Goal: Task Accomplishment & Management: Use online tool/utility

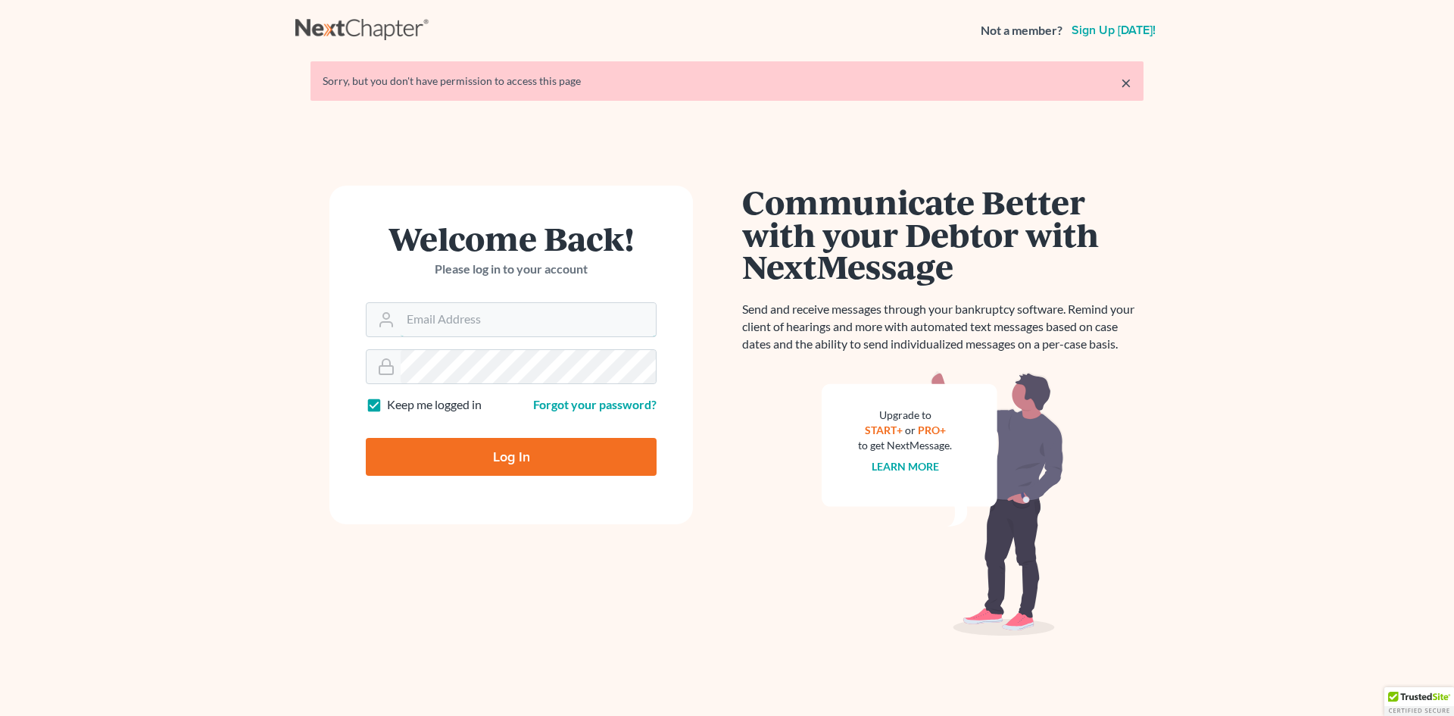
type input "slengram@meredithlawfirm.com"
click at [533, 450] on input "Log In" at bounding box center [511, 457] width 291 height 38
type input "Thinking..."
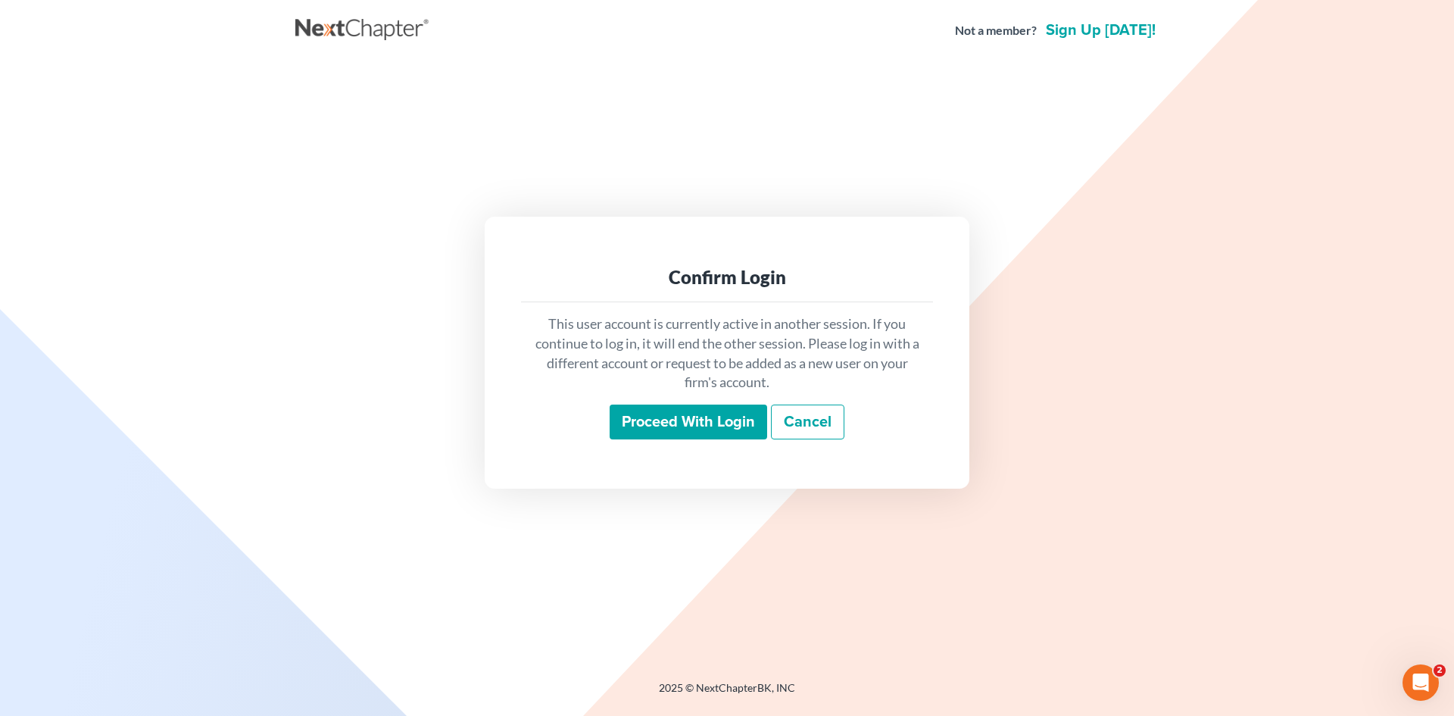
click at [709, 431] on input "Proceed with login" at bounding box center [689, 422] width 158 height 35
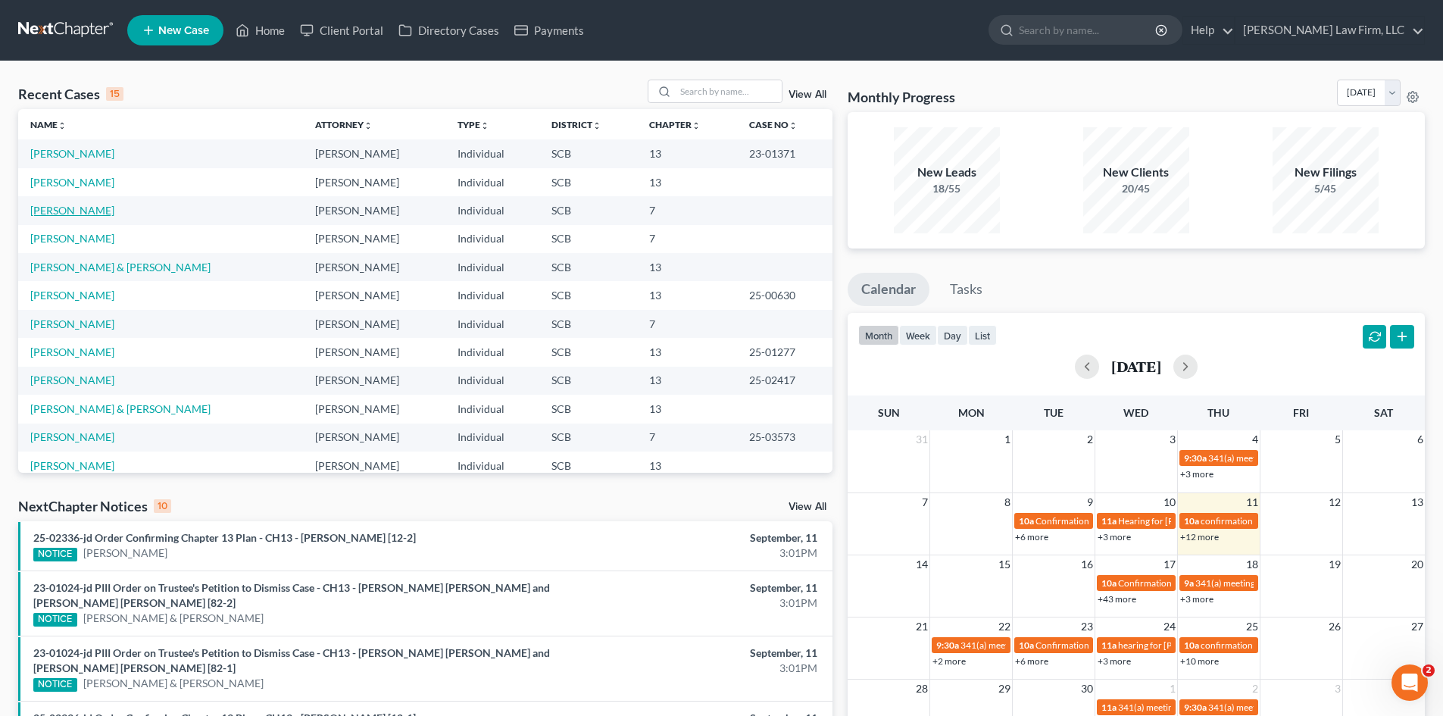
click at [114, 209] on link "Woytovich, Marissa" at bounding box center [72, 210] width 84 height 13
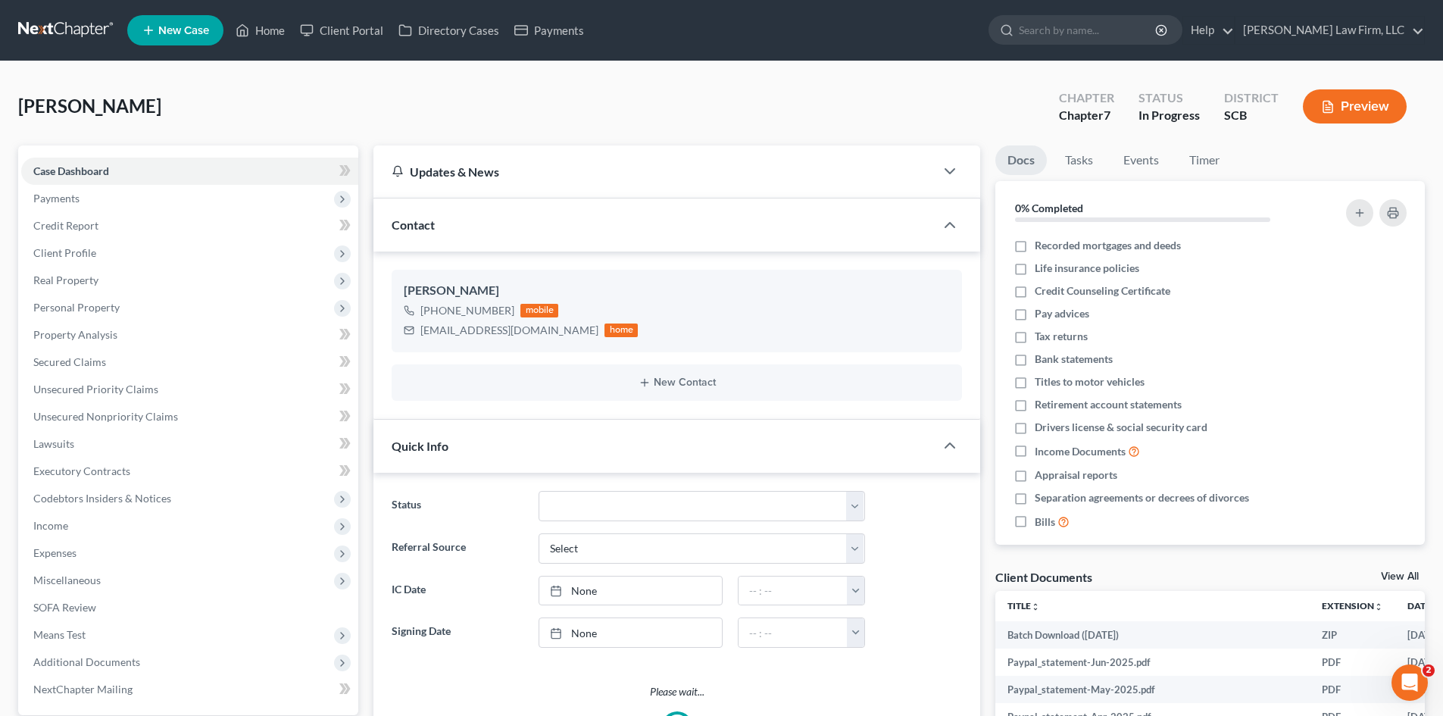
select select "1"
click at [64, 251] on span "Client Profile" at bounding box center [64, 252] width 63 height 13
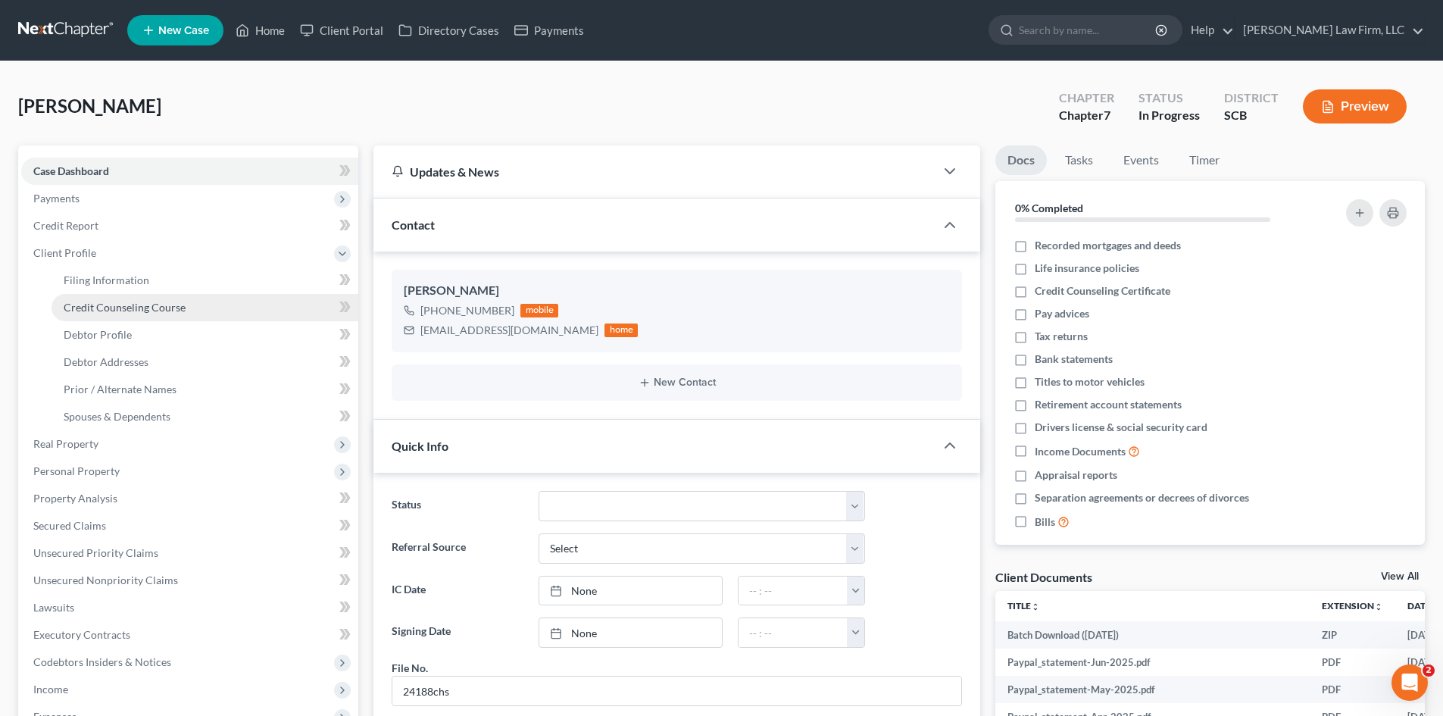
click at [98, 310] on span "Credit Counseling Course" at bounding box center [125, 307] width 122 height 13
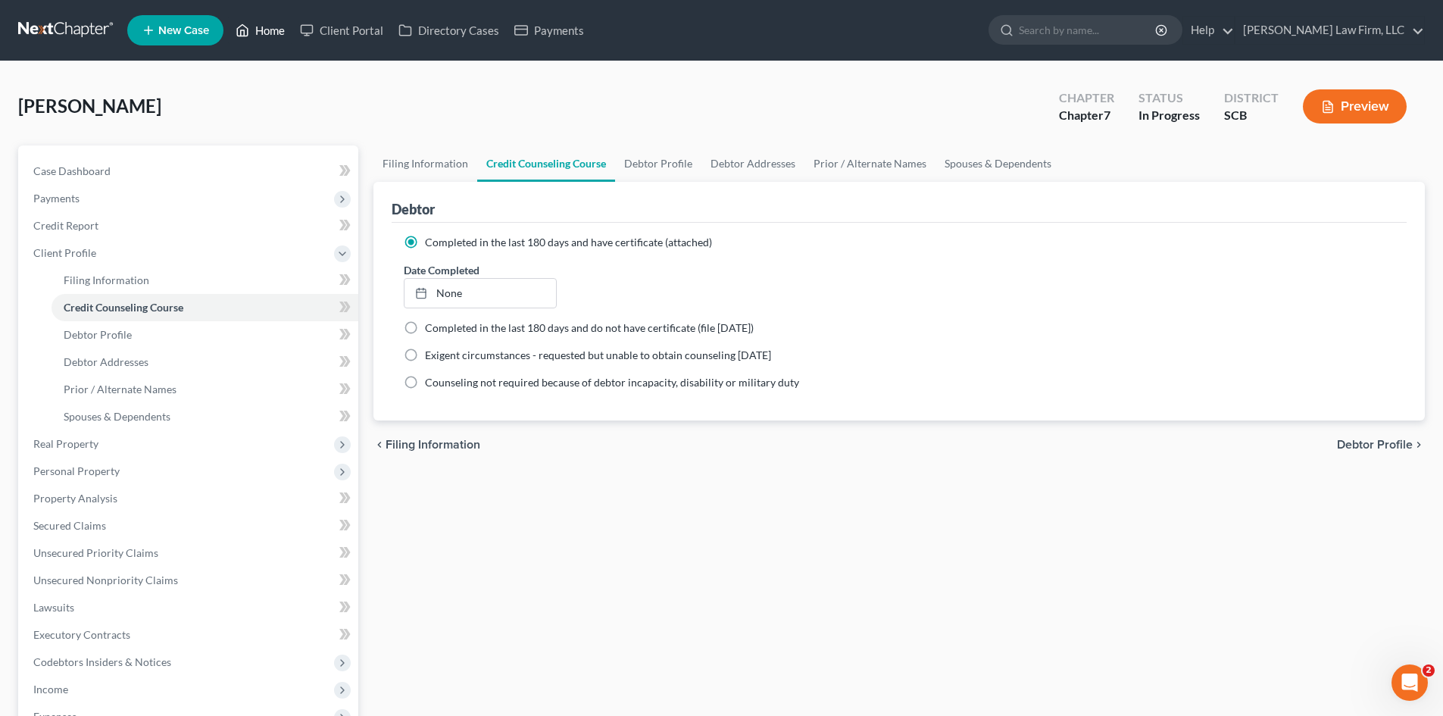
click at [265, 30] on link "Home" at bounding box center [260, 30] width 64 height 27
